Goal: Task Accomplishment & Management: Manage account settings

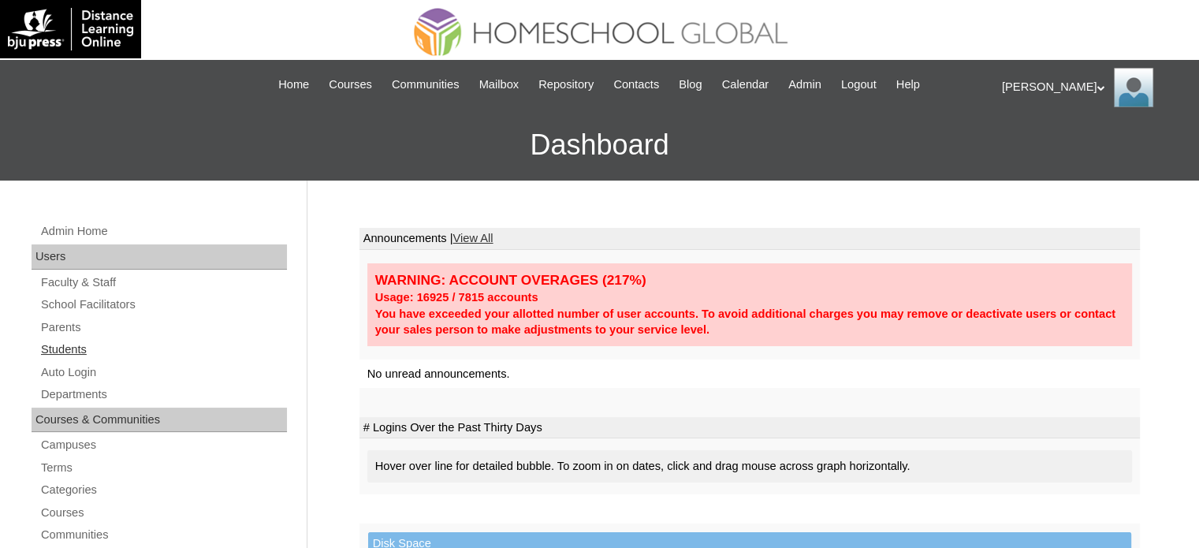
click at [67, 349] on link "Students" at bounding box center [162, 350] width 247 height 20
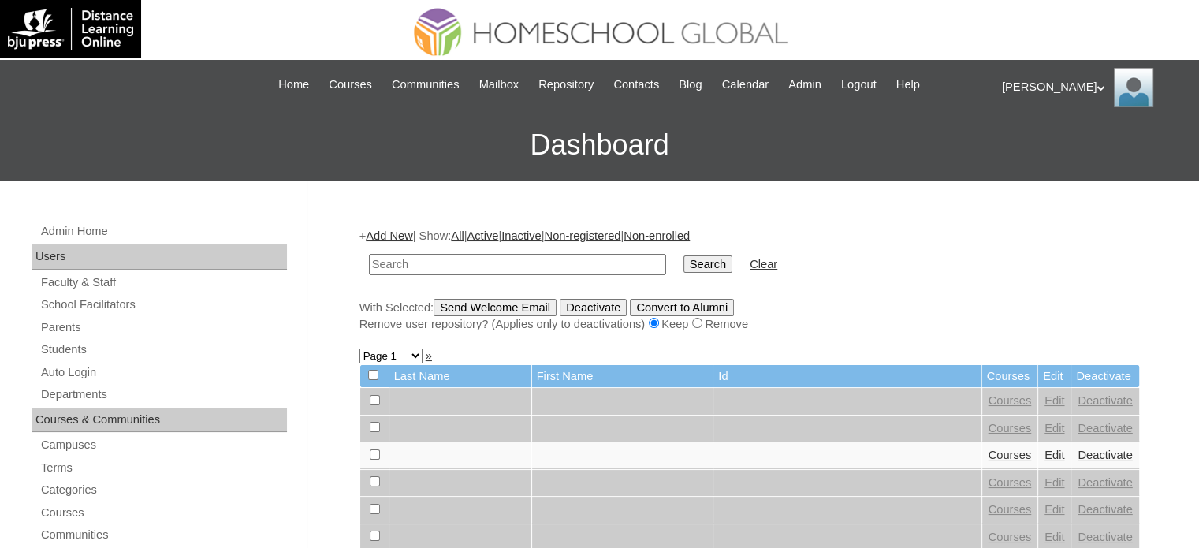
paste input "MHS0223-TECHPH2024"
type input "MHS0223-TECHPH2024"
click at [683, 267] on input "Search" at bounding box center [707, 263] width 49 height 17
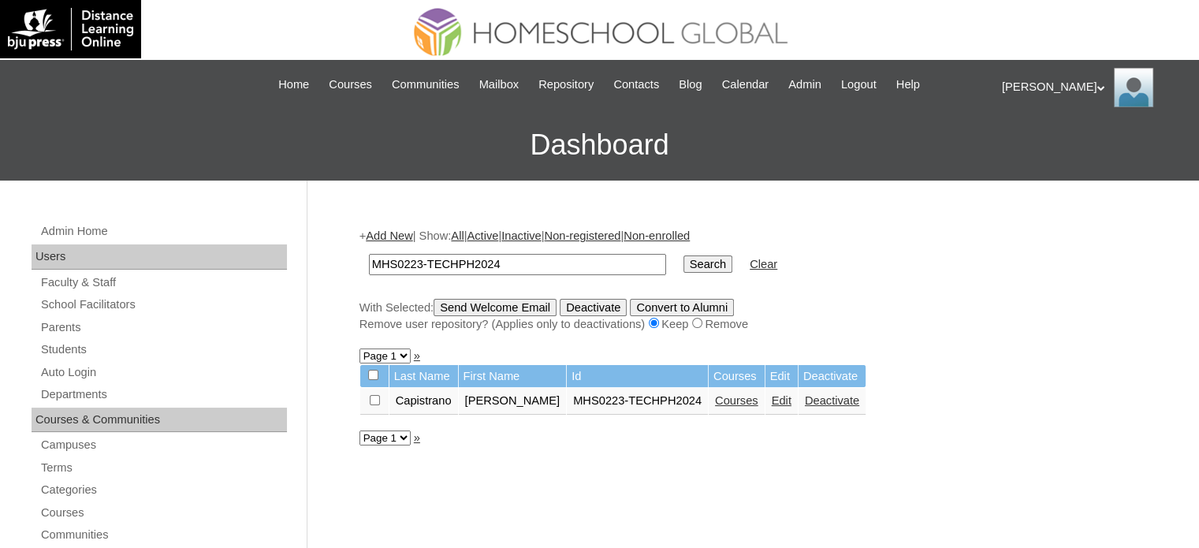
click at [779, 403] on link "Edit" at bounding box center [781, 400] width 20 height 13
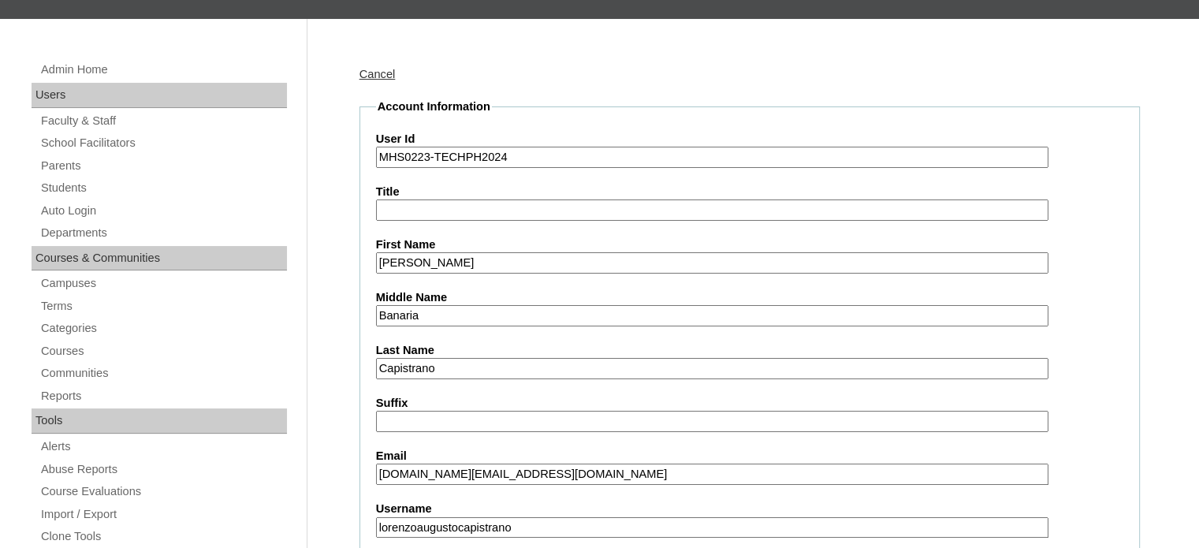
scroll to position [218, 0]
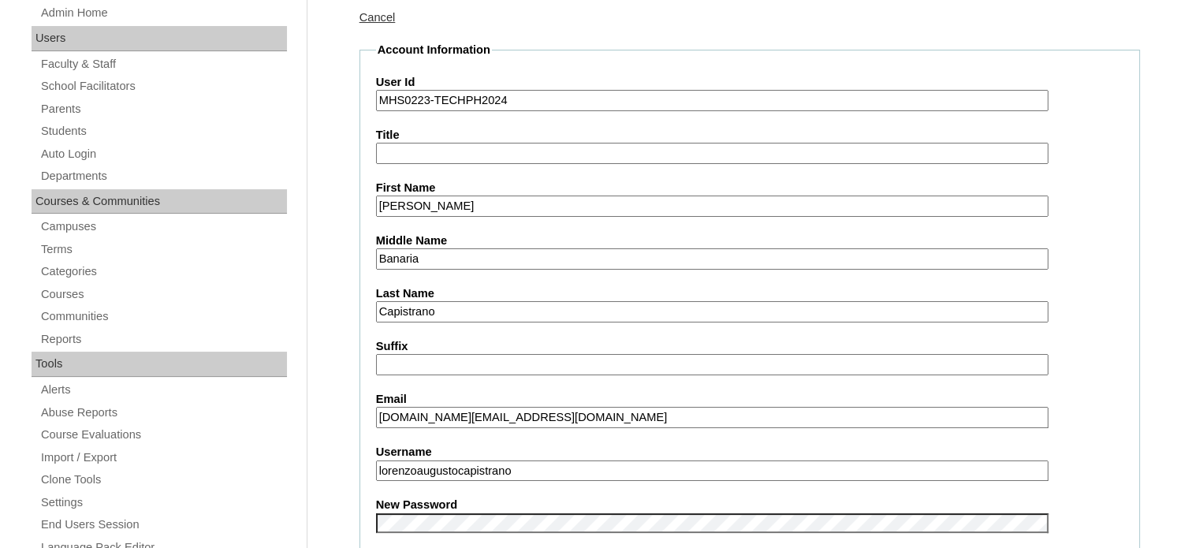
click at [438, 255] on input "Banaria" at bounding box center [712, 258] width 672 height 21
drag, startPoint x: 430, startPoint y: 258, endPoint x: 371, endPoint y: 251, distance: 59.4
drag, startPoint x: 444, startPoint y: 306, endPoint x: 355, endPoint y: 304, distance: 89.8
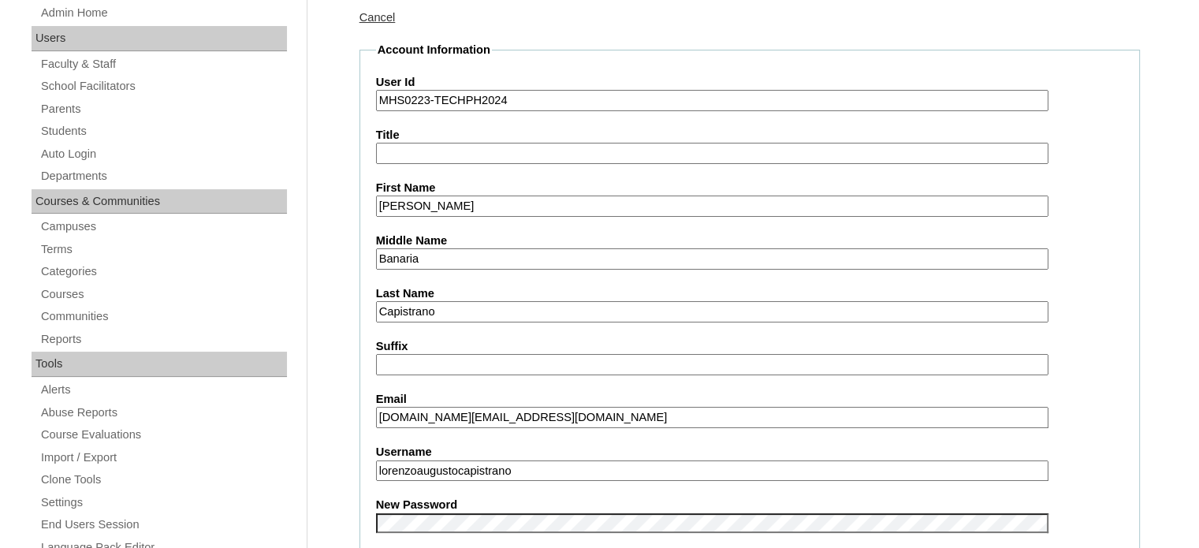
paste input "Banaria"
type input "Banaria"
click at [432, 255] on input "Banaria" at bounding box center [712, 258] width 672 height 21
drag, startPoint x: 443, startPoint y: 254, endPoint x: 293, endPoint y: 239, distance: 150.5
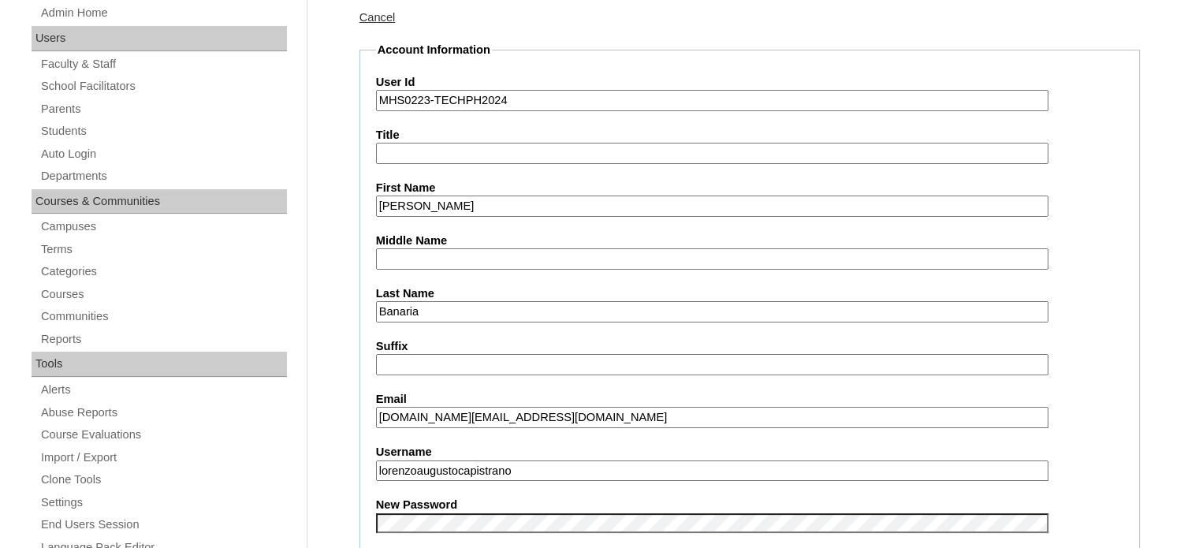
click at [1119, 288] on label "Last Name" at bounding box center [749, 293] width 747 height 17
click at [1048, 301] on input "Banaria" at bounding box center [712, 311] width 672 height 21
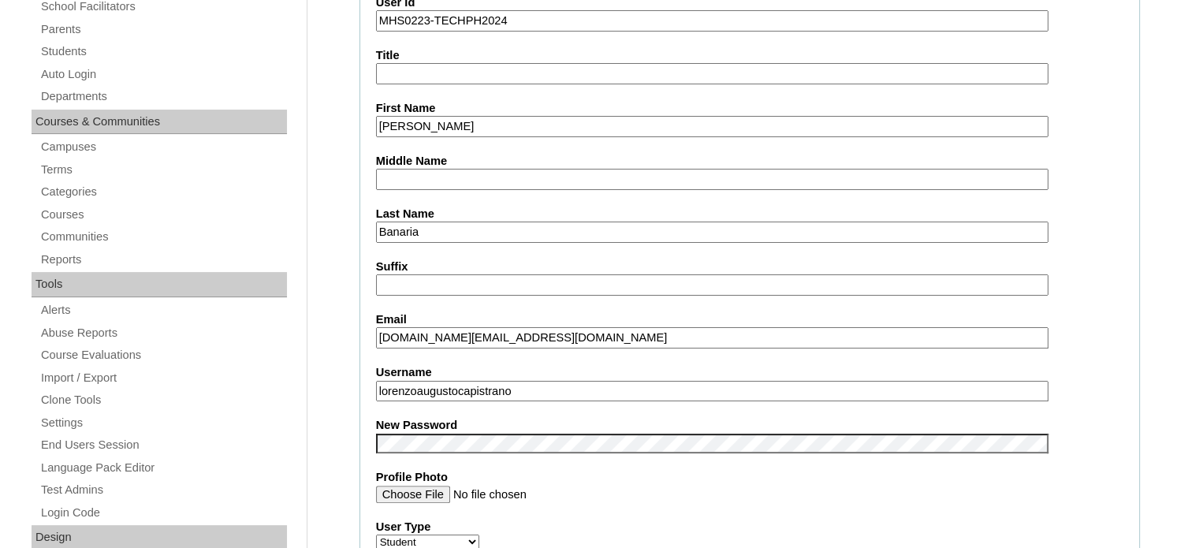
scroll to position [318, 0]
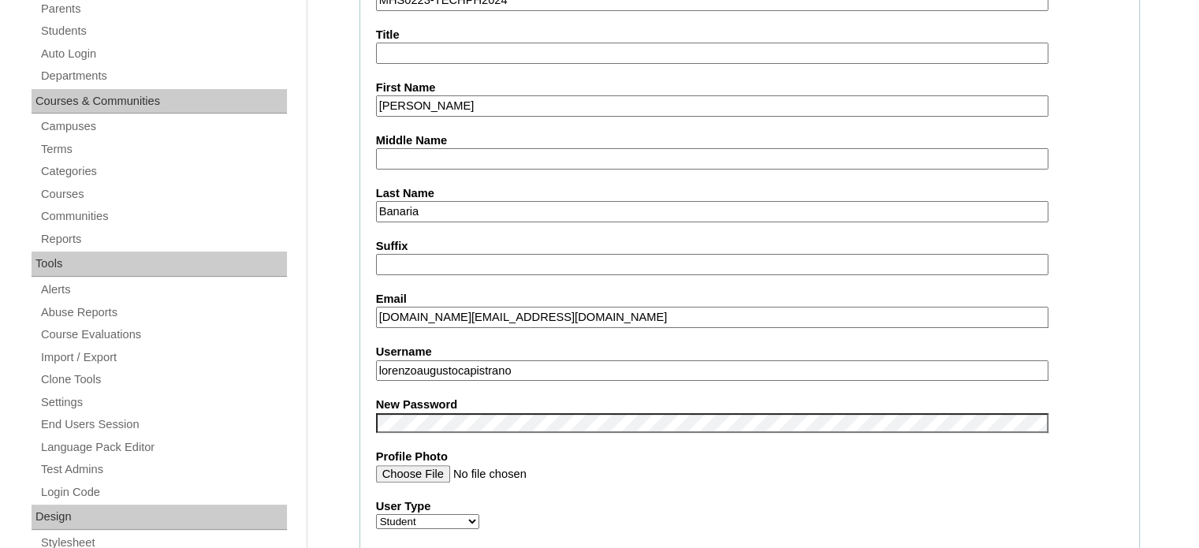
click at [437, 210] on input "Banaria" at bounding box center [712, 211] width 672 height 21
drag, startPoint x: 437, startPoint y: 210, endPoint x: 397, endPoint y: 211, distance: 40.2
click at [397, 211] on input "Banaria" at bounding box center [712, 211] width 672 height 21
click at [536, 365] on input "lorenzoaugustocapistrano" at bounding box center [712, 370] width 672 height 21
drag, startPoint x: 539, startPoint y: 366, endPoint x: 465, endPoint y: 363, distance: 74.1
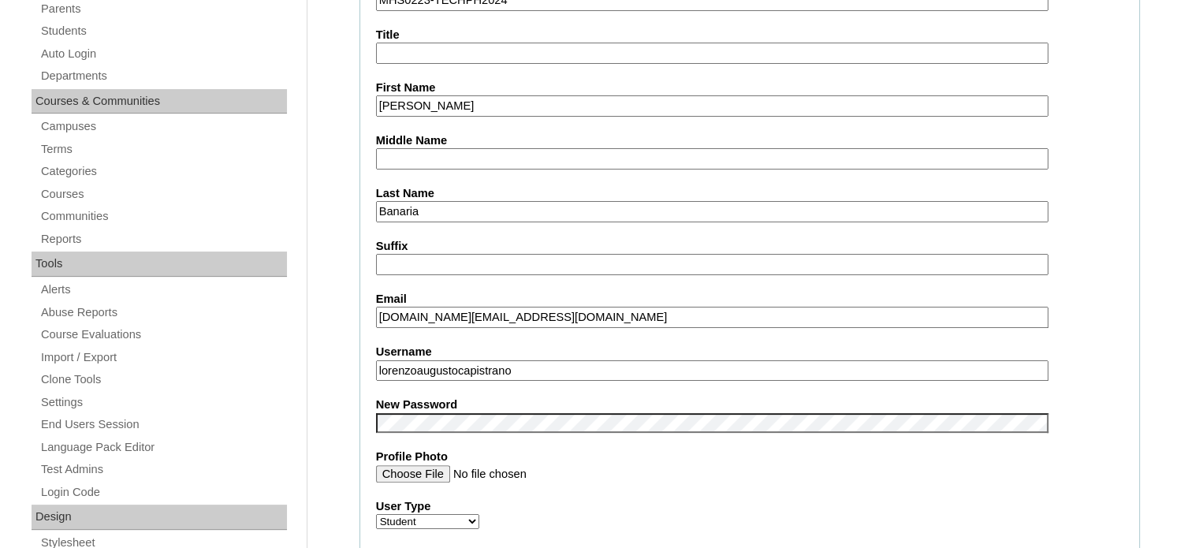
click at [465, 363] on input "lorenzoaugustocapistrano" at bounding box center [712, 370] width 672 height 21
paste input "Banaria"
click at [469, 362] on input "lorenzoaugustoBanaria" at bounding box center [712, 370] width 672 height 21
type input "lorenzoaugustobanaria"
click at [1113, 310] on div "Email [DOMAIN_NAME][EMAIL_ADDRESS][DOMAIN_NAME]" at bounding box center [749, 309] width 747 height 37
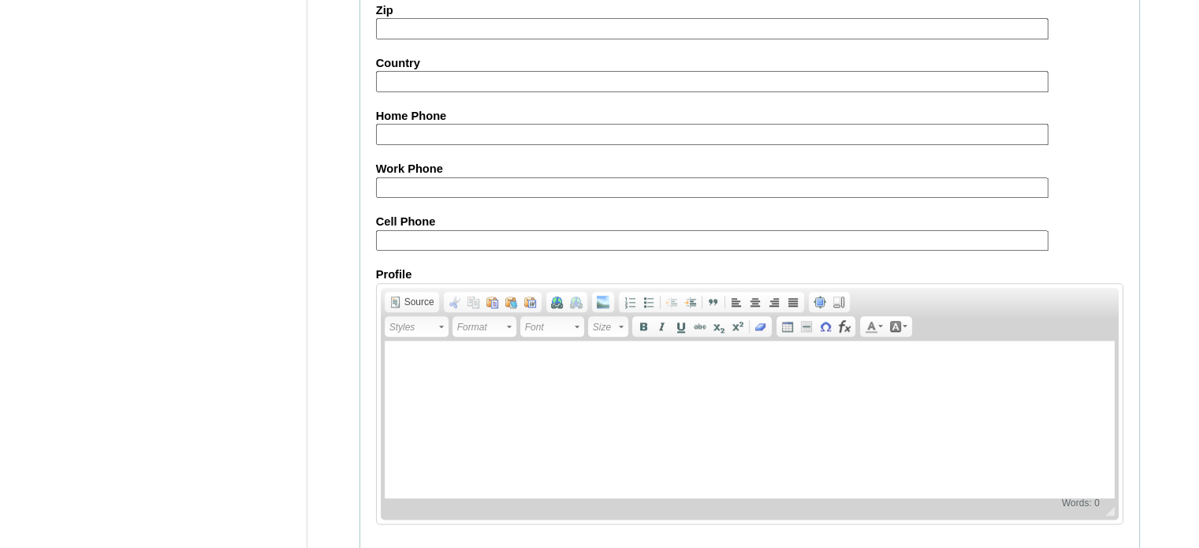
scroll to position [1836, 0]
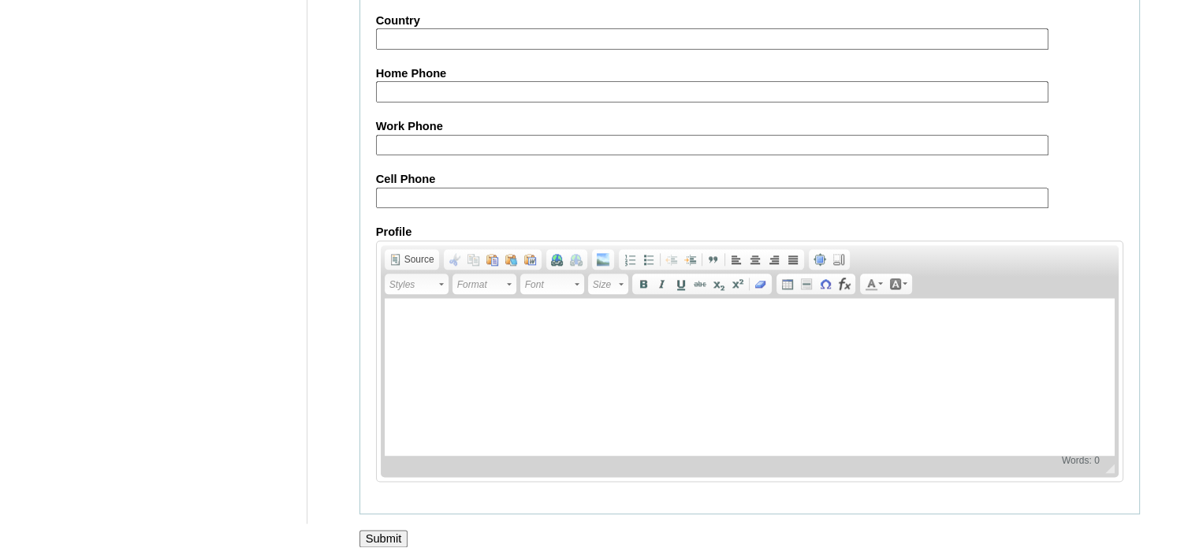
click at [379, 530] on input "Submit" at bounding box center [383, 538] width 49 height 17
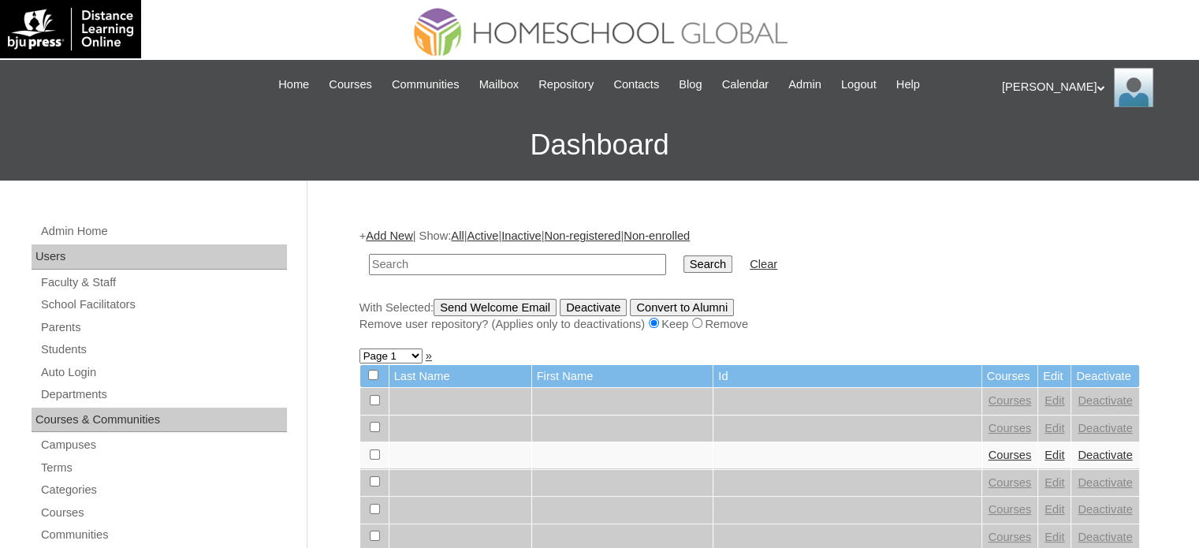
paste input "MHS0223-TECHPH2024"
type input "MHS0223-TECHPH2024"
click at [683, 267] on input "Search" at bounding box center [707, 263] width 49 height 17
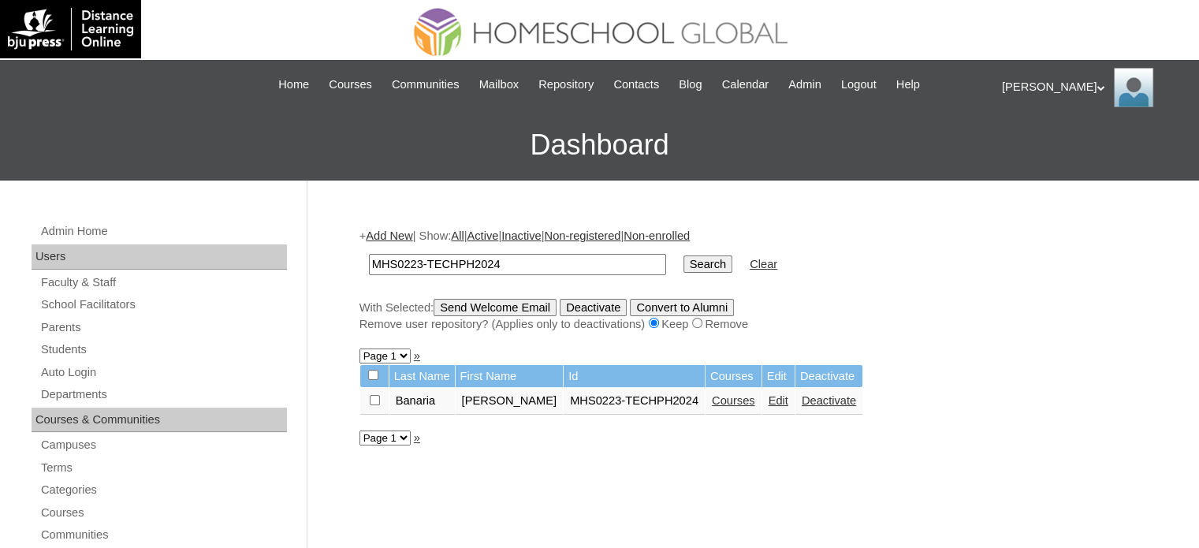
click at [749, 266] on link "Clear" at bounding box center [763, 264] width 28 height 13
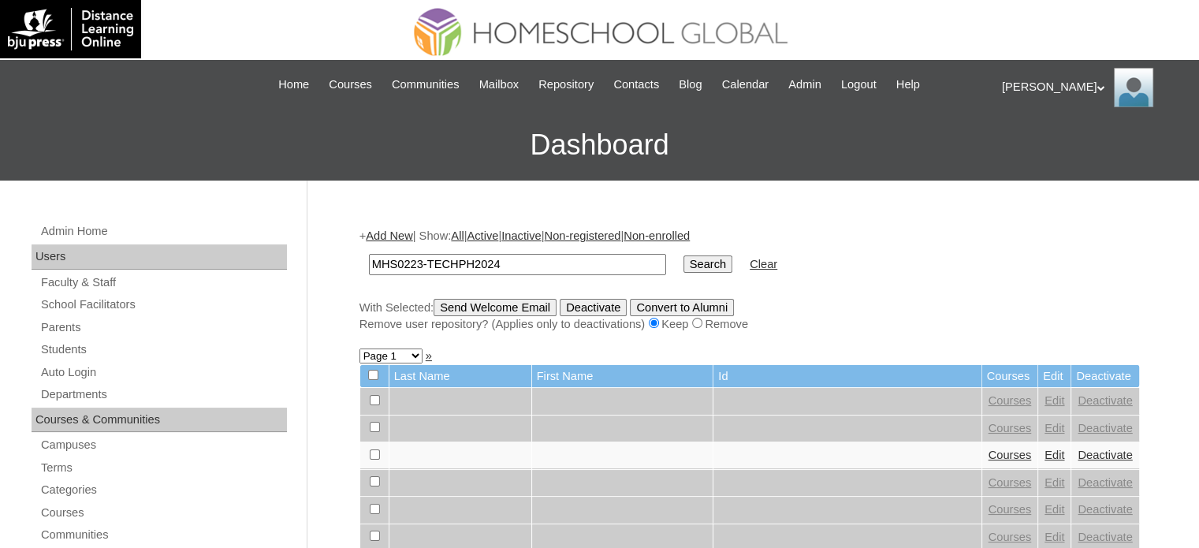
type input "MHS0223-TECHPH2024"
click at [683, 258] on input "Search" at bounding box center [707, 263] width 49 height 17
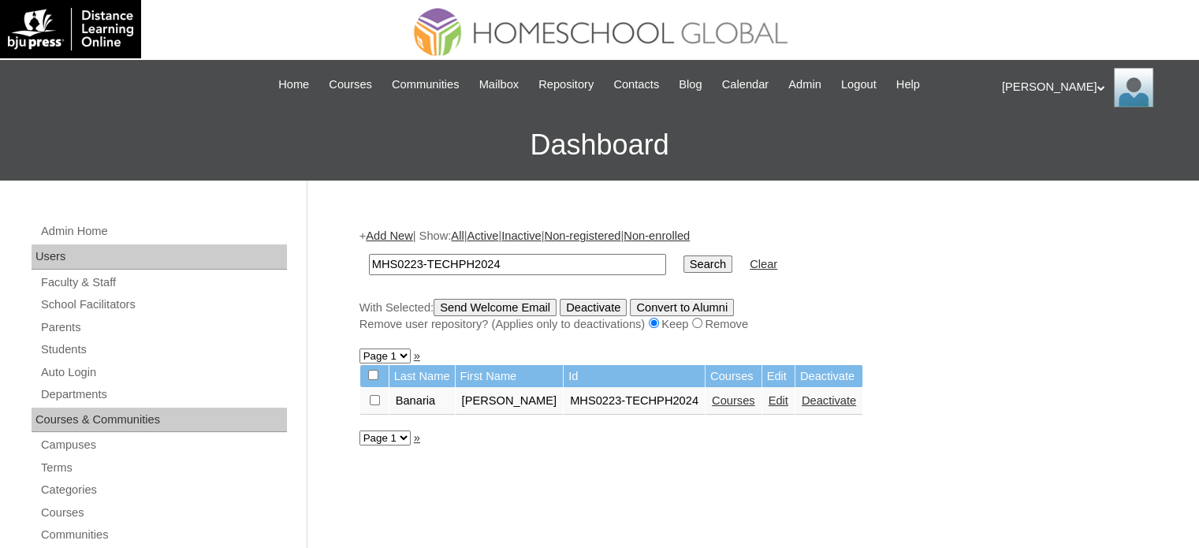
click at [1021, 87] on div "[PERSON_NAME] My Profile My Settings Logout" at bounding box center [1092, 87] width 181 height 39
click at [1024, 140] on li "Logout" at bounding box center [1049, 149] width 76 height 20
click at [1030, 84] on div "Ariane My Profile My Settings Logout" at bounding box center [1092, 87] width 181 height 39
click at [1020, 154] on li "Logout" at bounding box center [1049, 149] width 76 height 20
click at [1021, 83] on div "Ariane My Profile My Settings Logout" at bounding box center [1092, 87] width 181 height 39
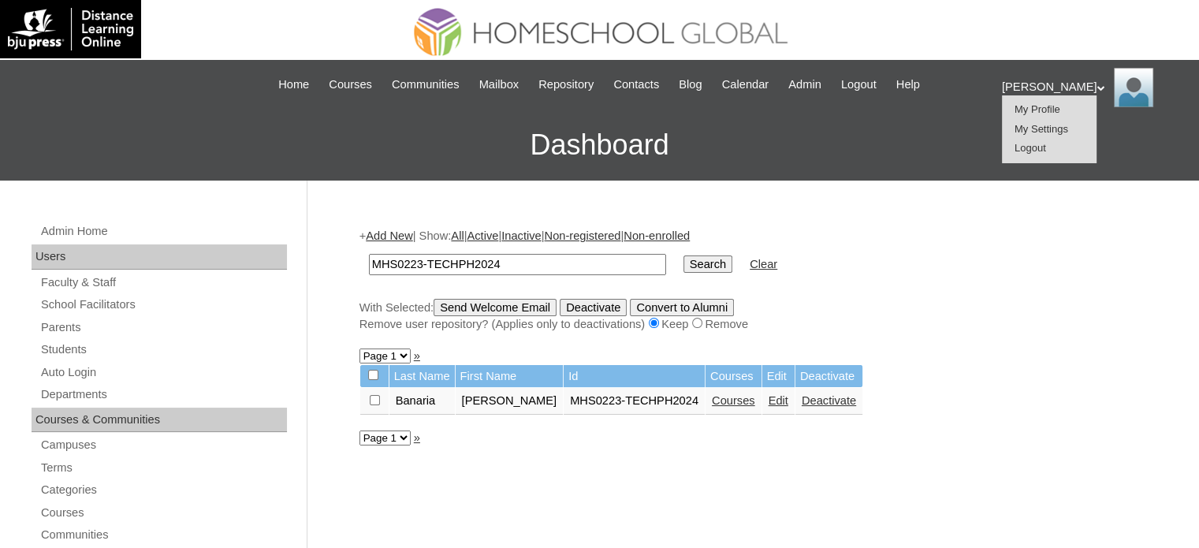
click at [1018, 152] on span "Logout" at bounding box center [1030, 148] width 32 height 12
